Goal: Entertainment & Leisure: Consume media (video, audio)

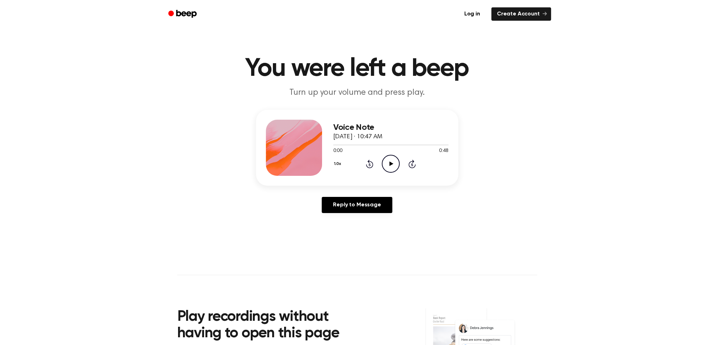
click at [393, 162] on icon "Play Audio" at bounding box center [391, 164] width 18 height 18
click at [385, 165] on icon "Play Audio" at bounding box center [391, 164] width 18 height 18
click at [390, 168] on icon "Play Audio" at bounding box center [391, 164] width 18 height 18
click at [389, 163] on icon at bounding box center [391, 164] width 4 height 5
click at [395, 164] on icon "Play Audio" at bounding box center [391, 164] width 18 height 18
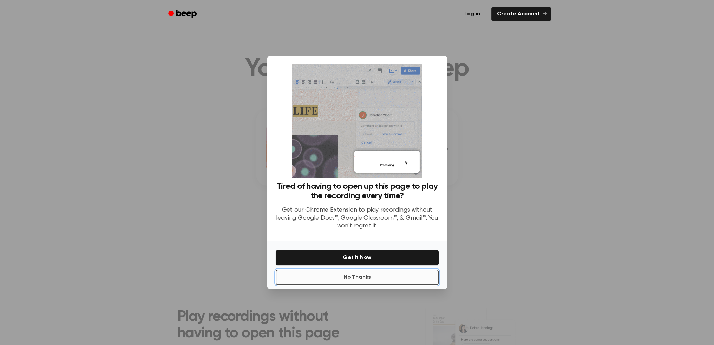
click at [363, 279] on button "No Thanks" at bounding box center [357, 277] width 163 height 15
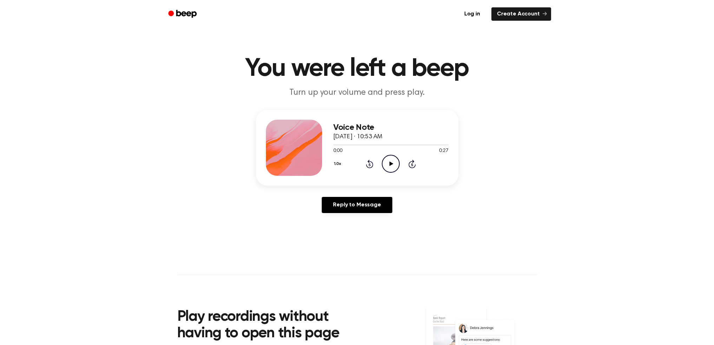
click at [389, 160] on icon "Play Audio" at bounding box center [391, 164] width 18 height 18
click at [390, 167] on icon "Play Audio" at bounding box center [391, 164] width 18 height 18
click at [389, 163] on icon at bounding box center [391, 164] width 4 height 5
